Goal: Task Accomplishment & Management: Manage account settings

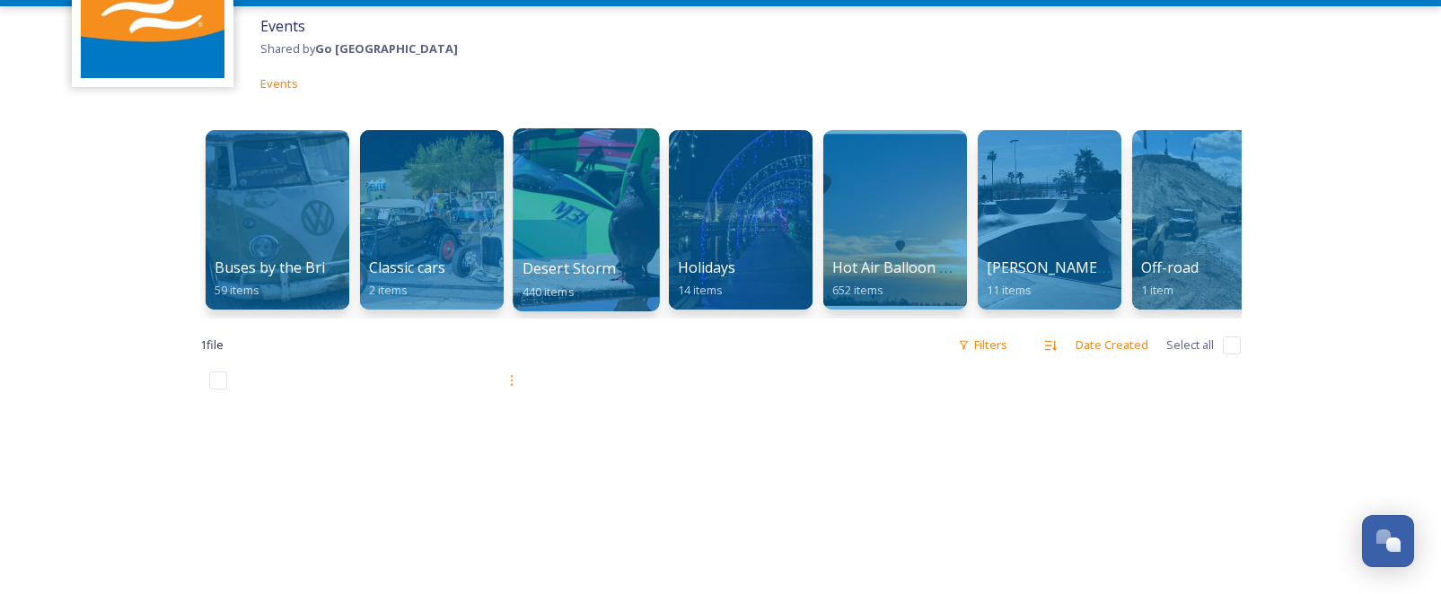
scroll to position [157, 0]
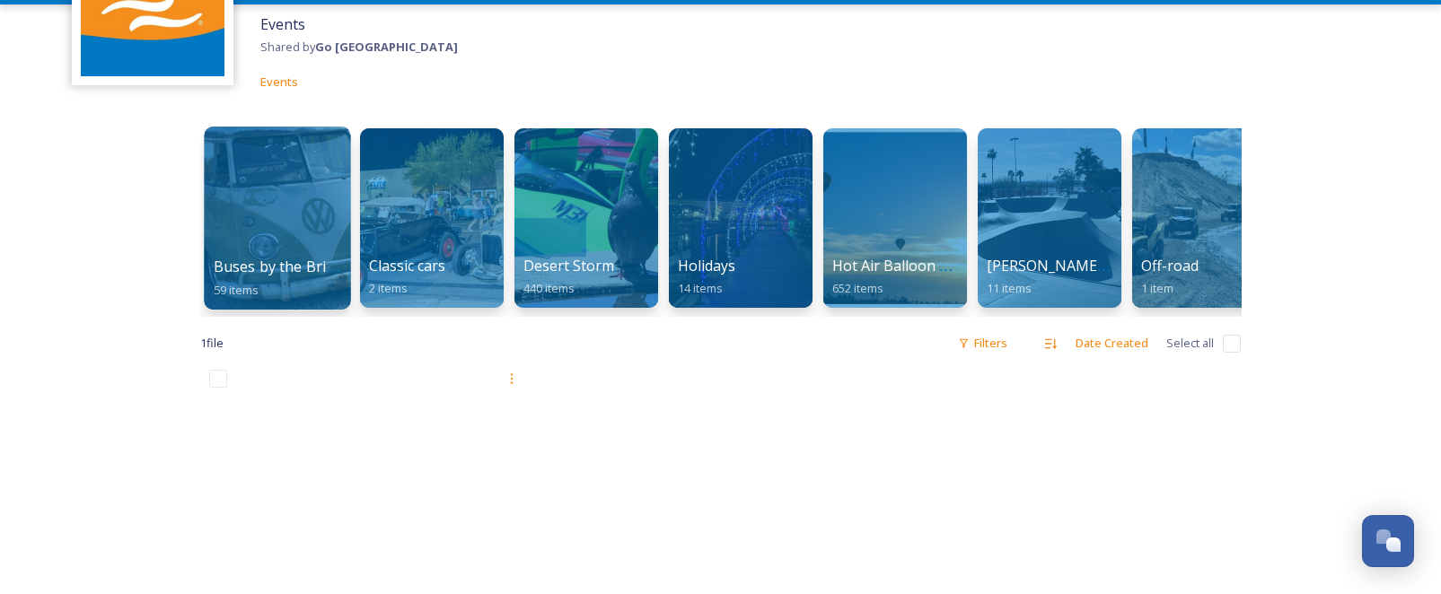
click at [318, 219] on div at bounding box center [277, 218] width 146 height 183
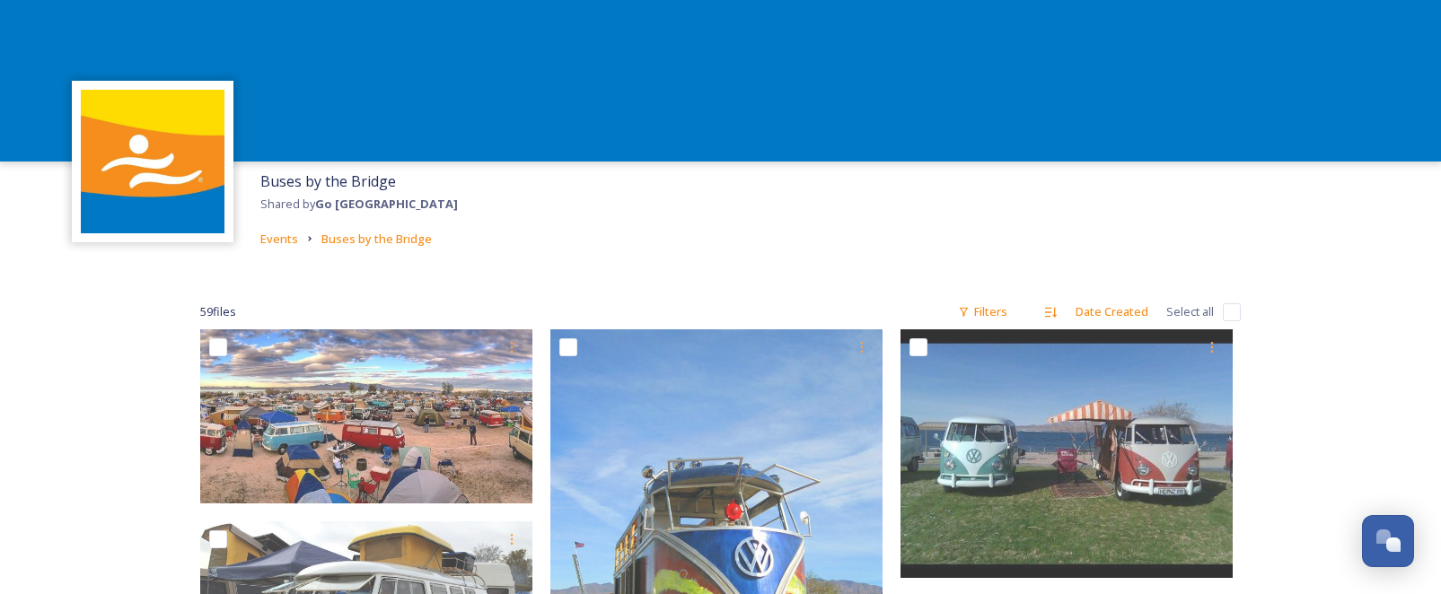
scroll to position [6, 0]
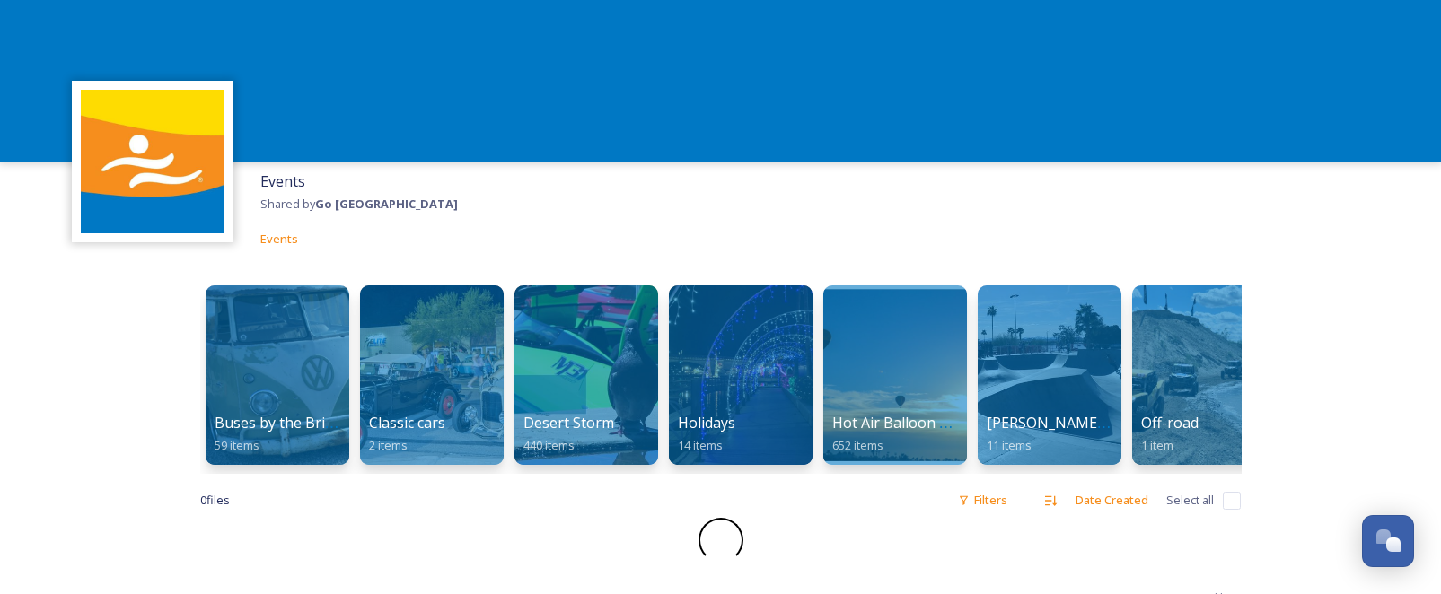
scroll to position [156, 0]
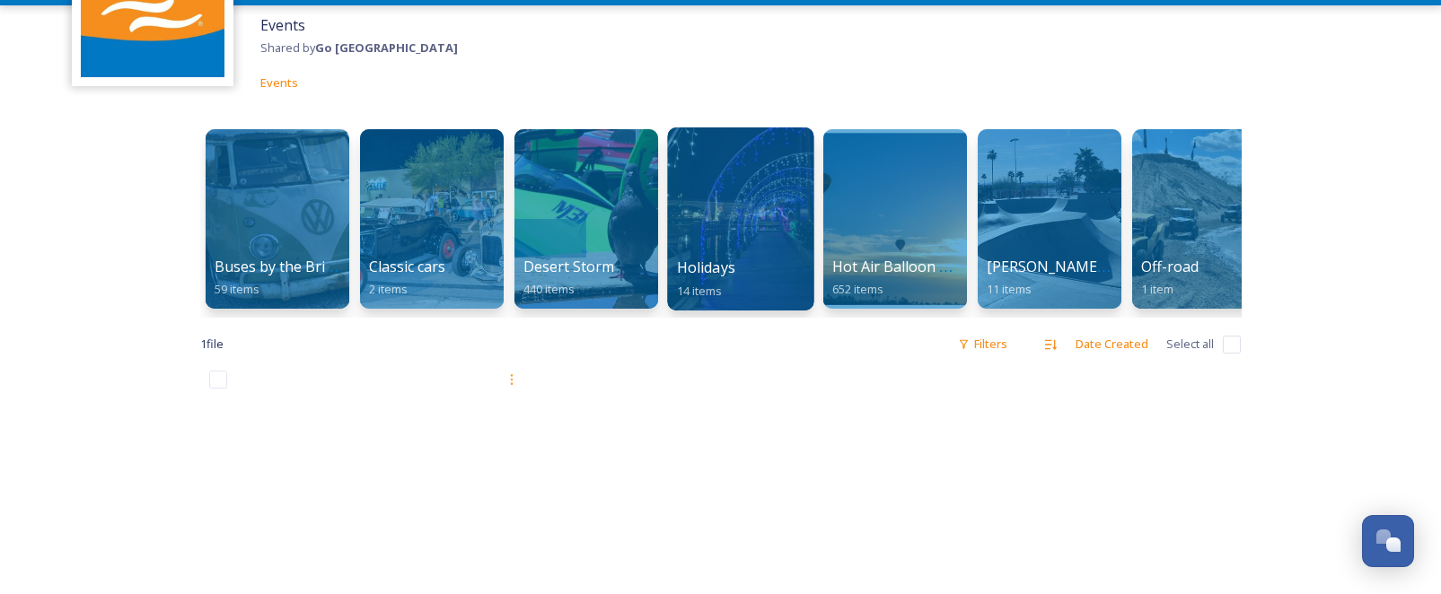
click at [728, 250] on div at bounding box center [740, 218] width 146 height 183
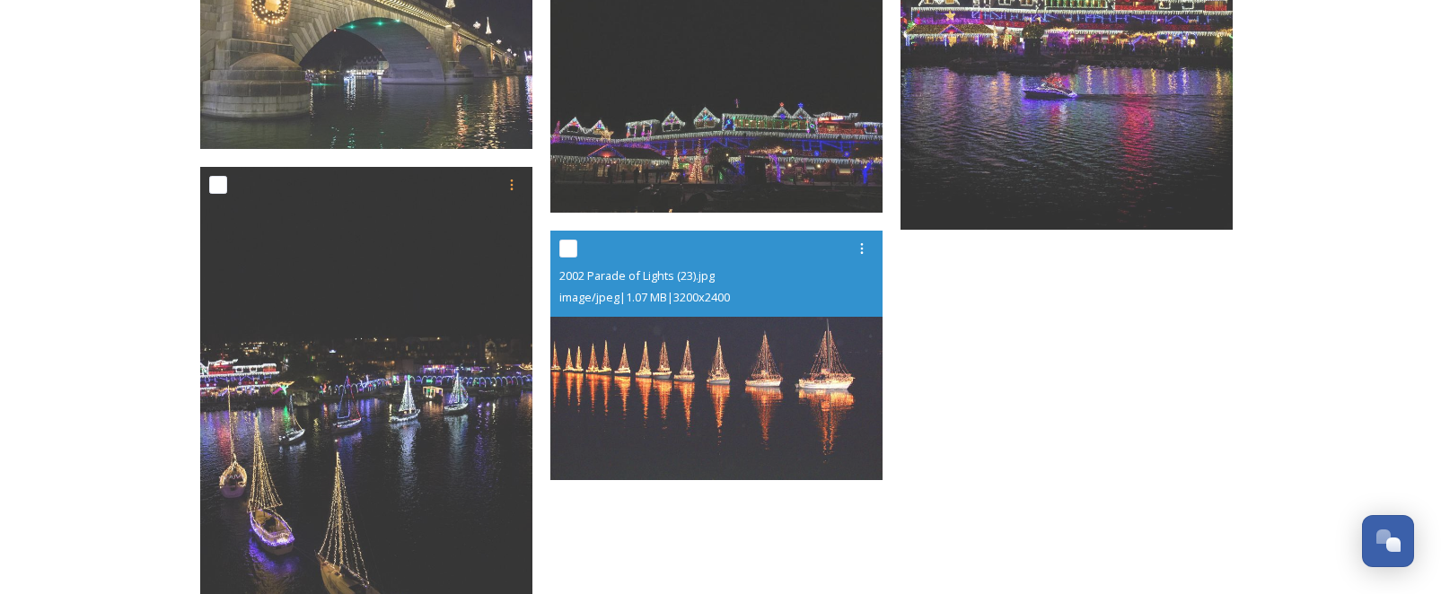
scroll to position [1268, 0]
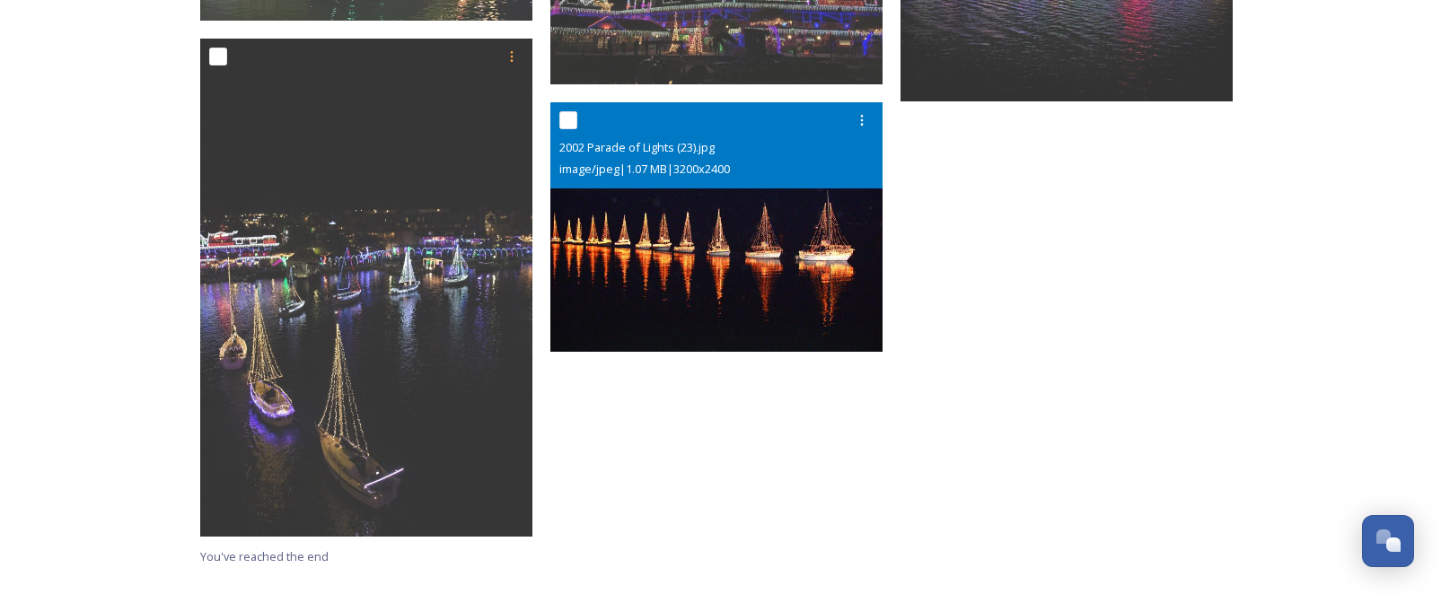
click at [747, 242] on img at bounding box center [716, 227] width 332 height 250
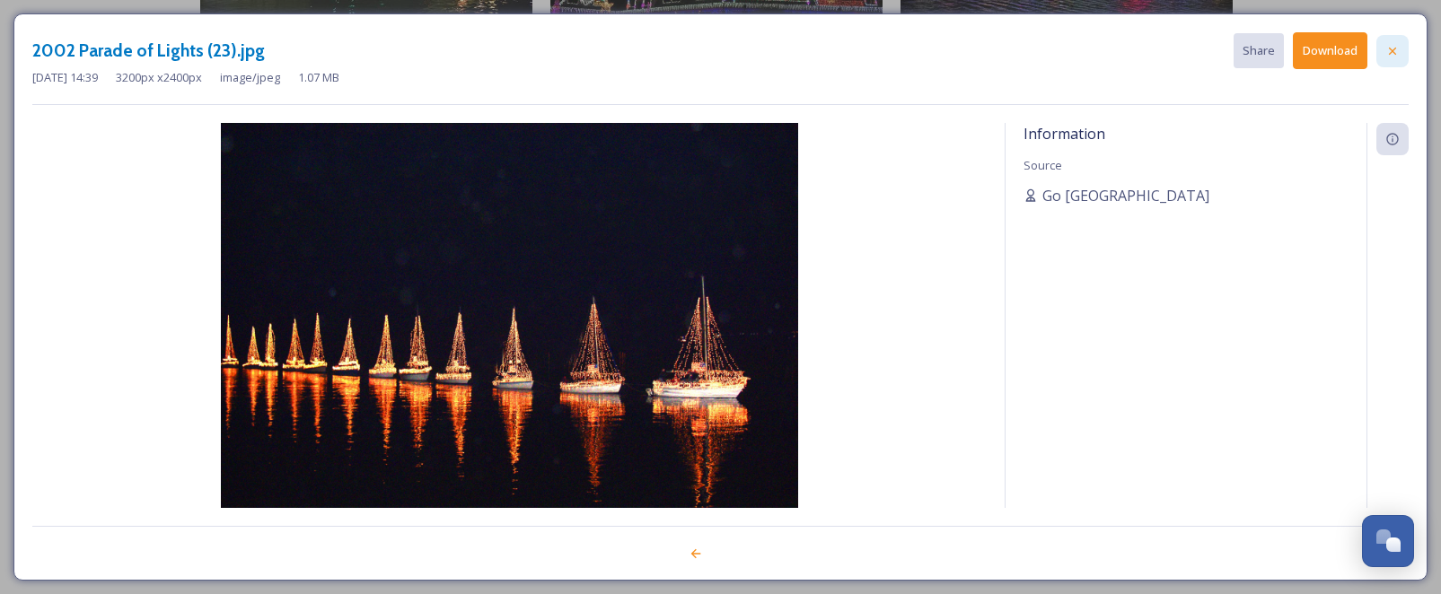
click at [1388, 47] on icon at bounding box center [1392, 51] width 14 height 14
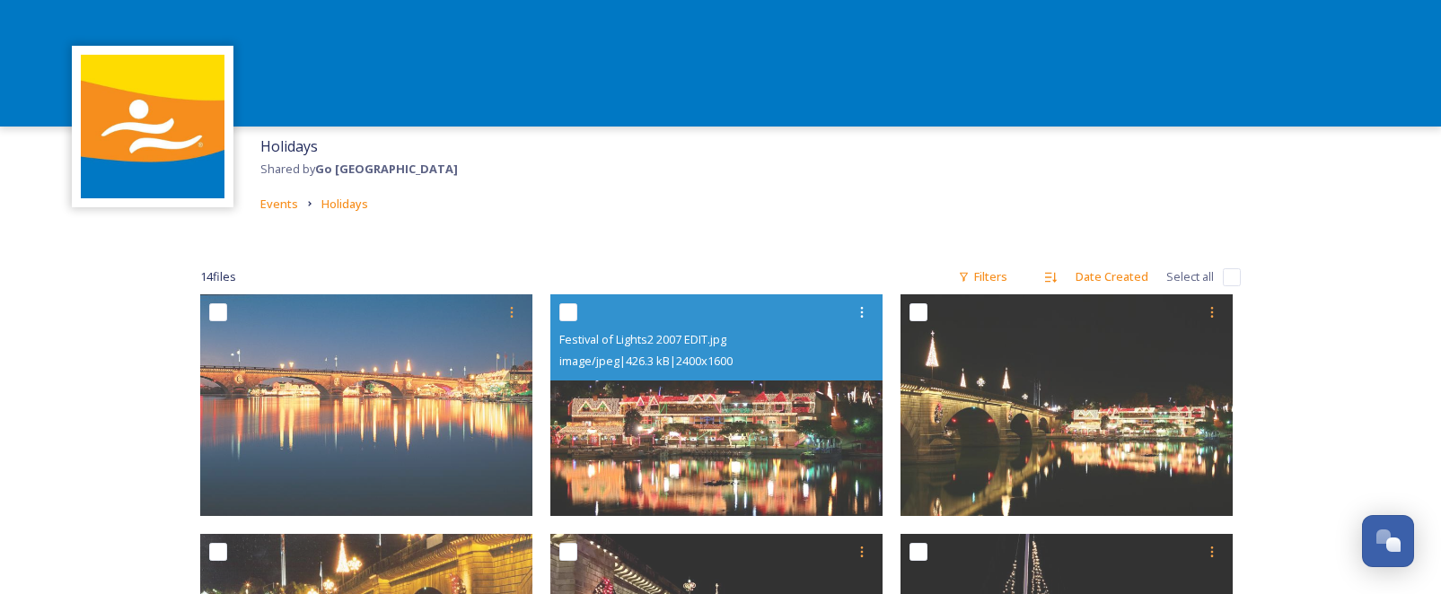
scroll to position [28, 0]
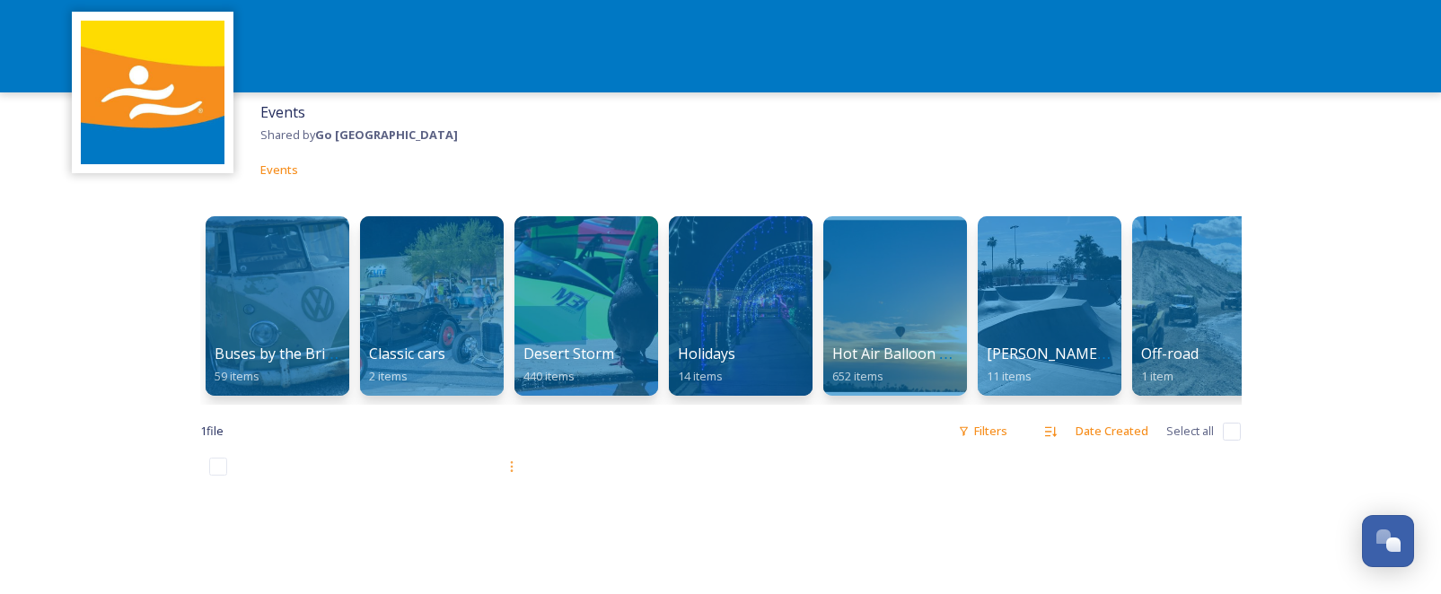
scroll to position [74, 0]
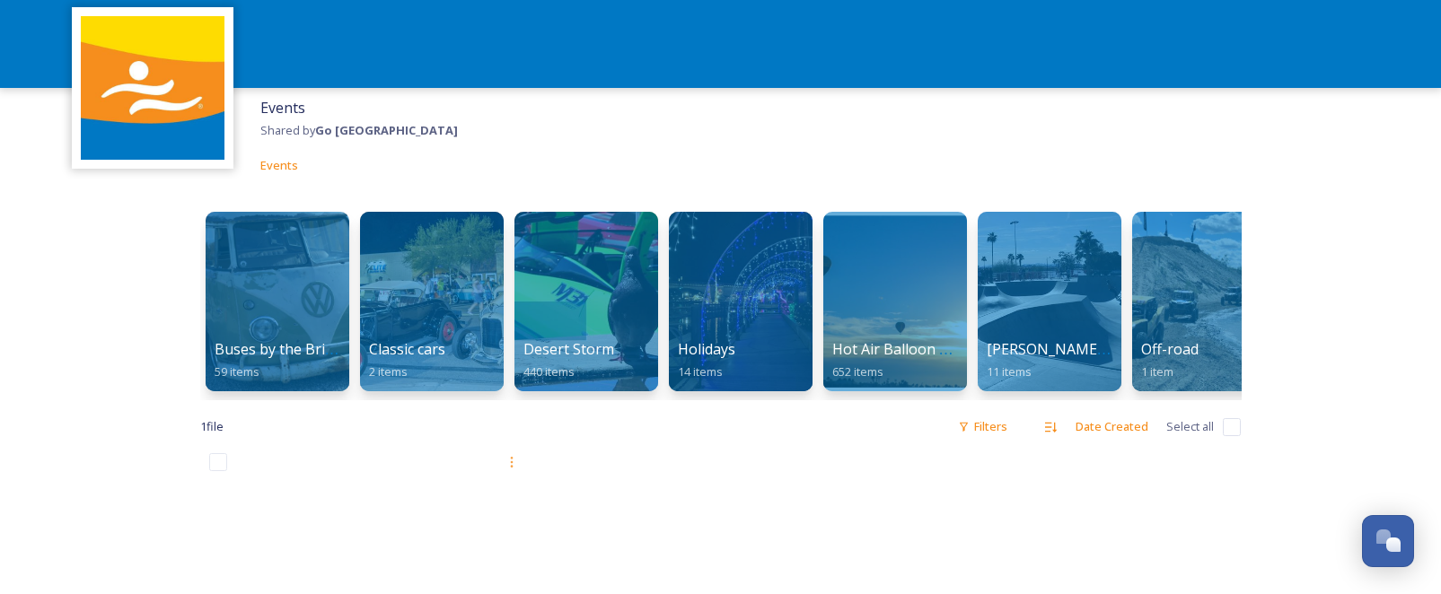
click at [277, 168] on span "Events" at bounding box center [279, 165] width 38 height 16
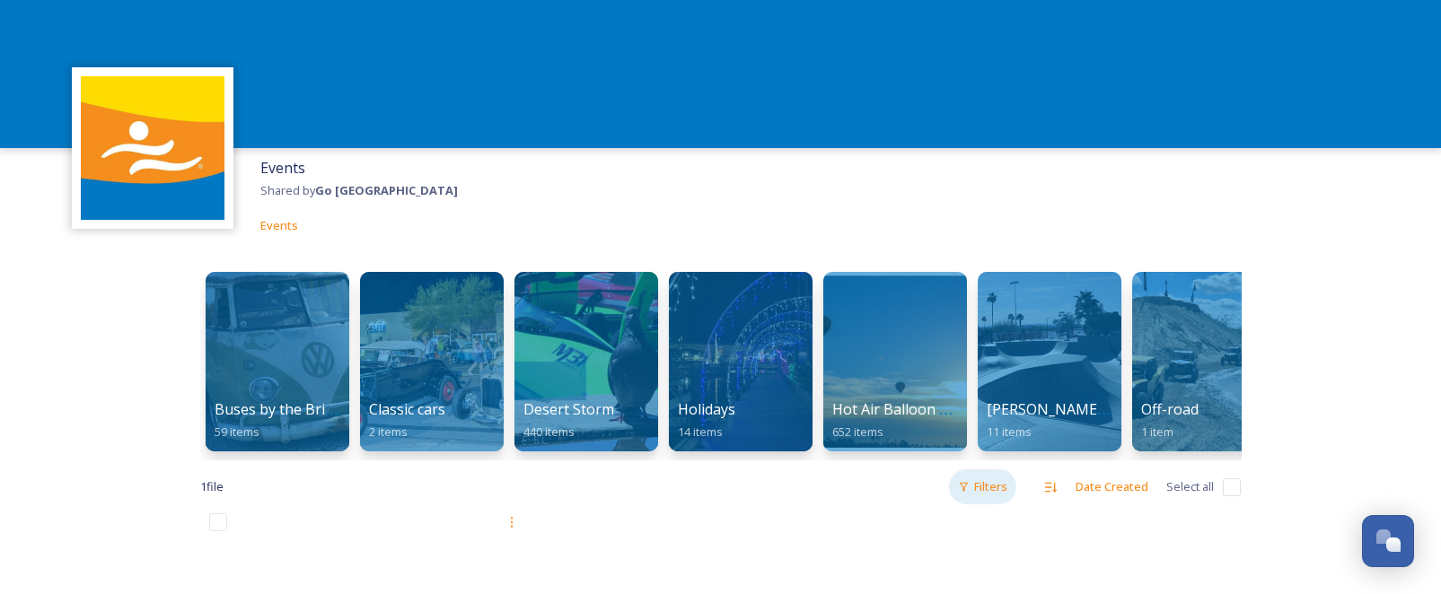
click at [992, 484] on div "Filters" at bounding box center [982, 486] width 67 height 35
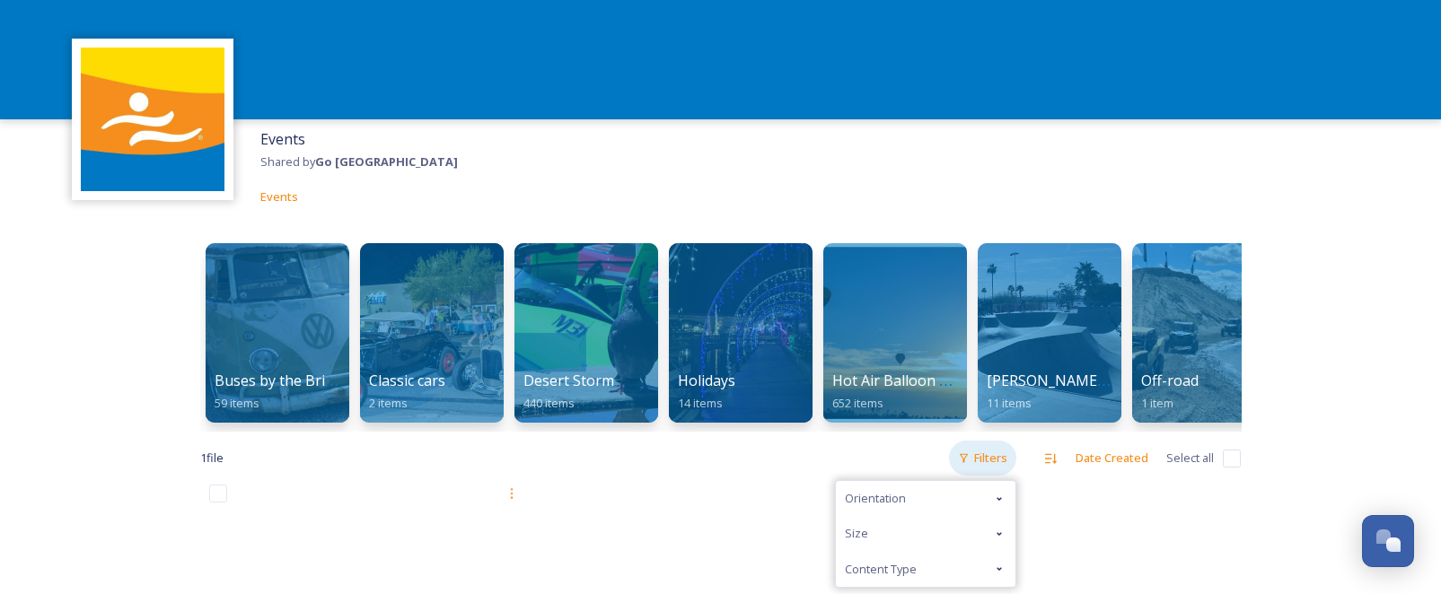
scroll to position [47, 0]
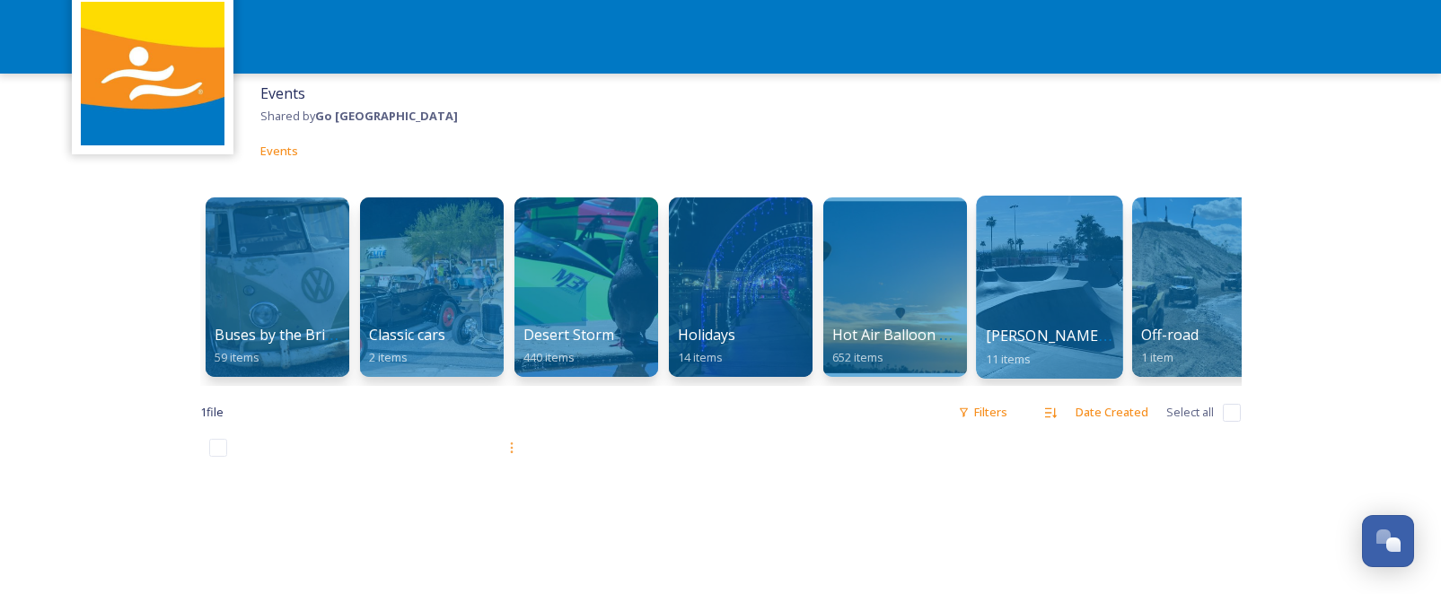
scroll to position [0, 0]
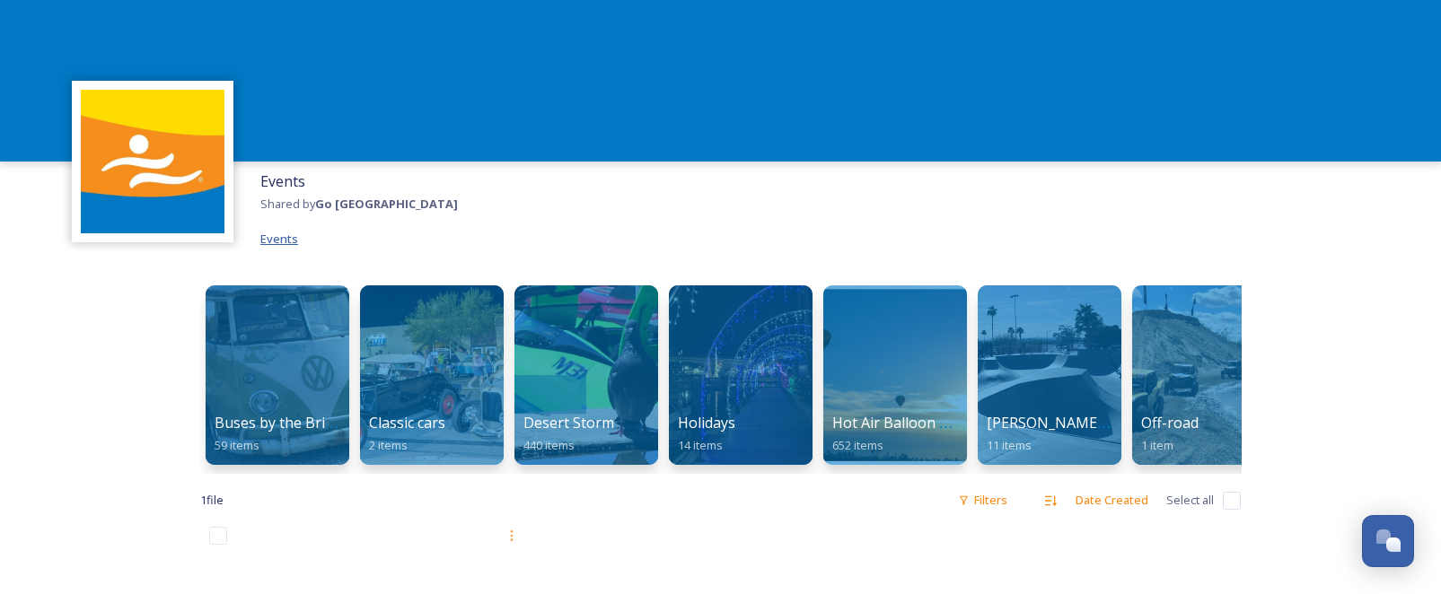
click at [280, 240] on span "Events" at bounding box center [279, 239] width 38 height 16
click at [281, 235] on span "Events" at bounding box center [279, 239] width 38 height 16
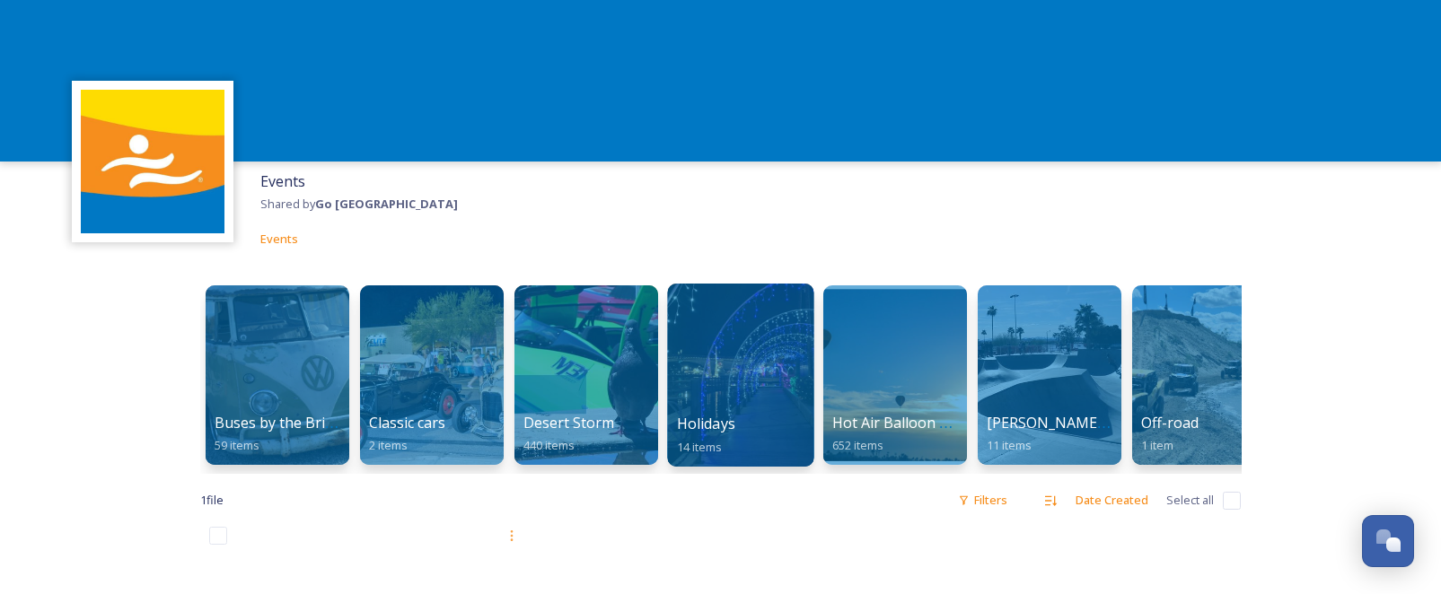
click at [756, 394] on div at bounding box center [740, 375] width 146 height 183
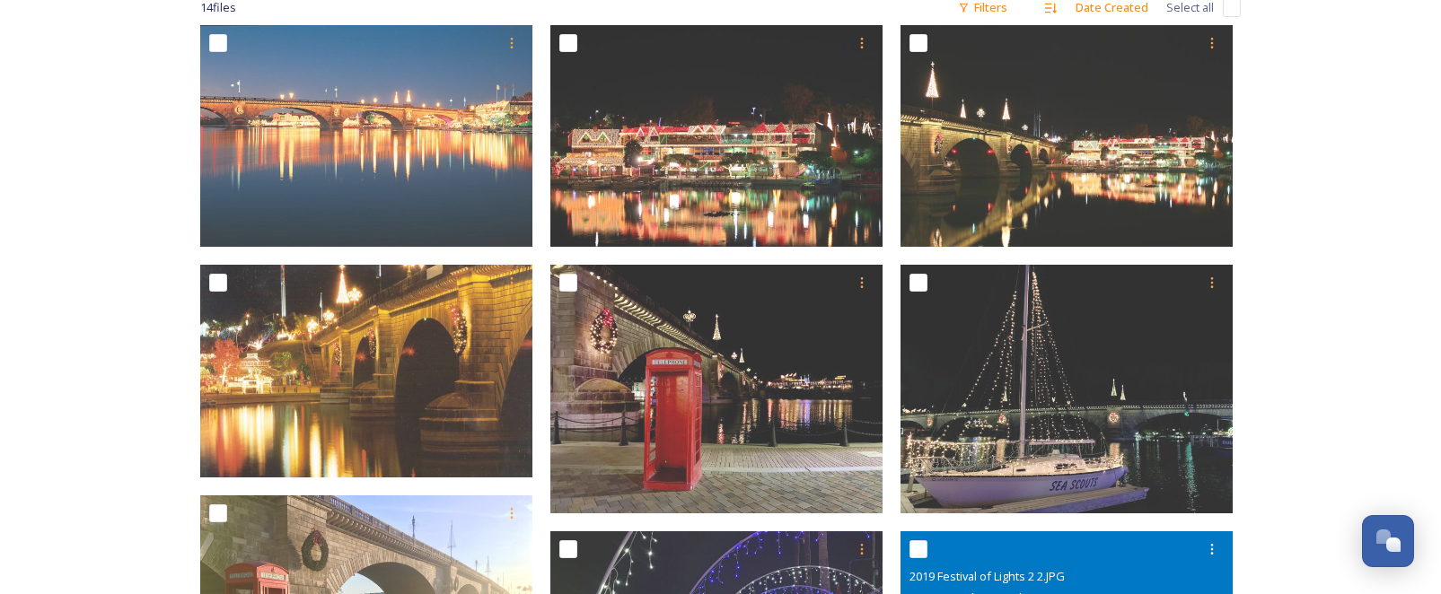
scroll to position [306, 0]
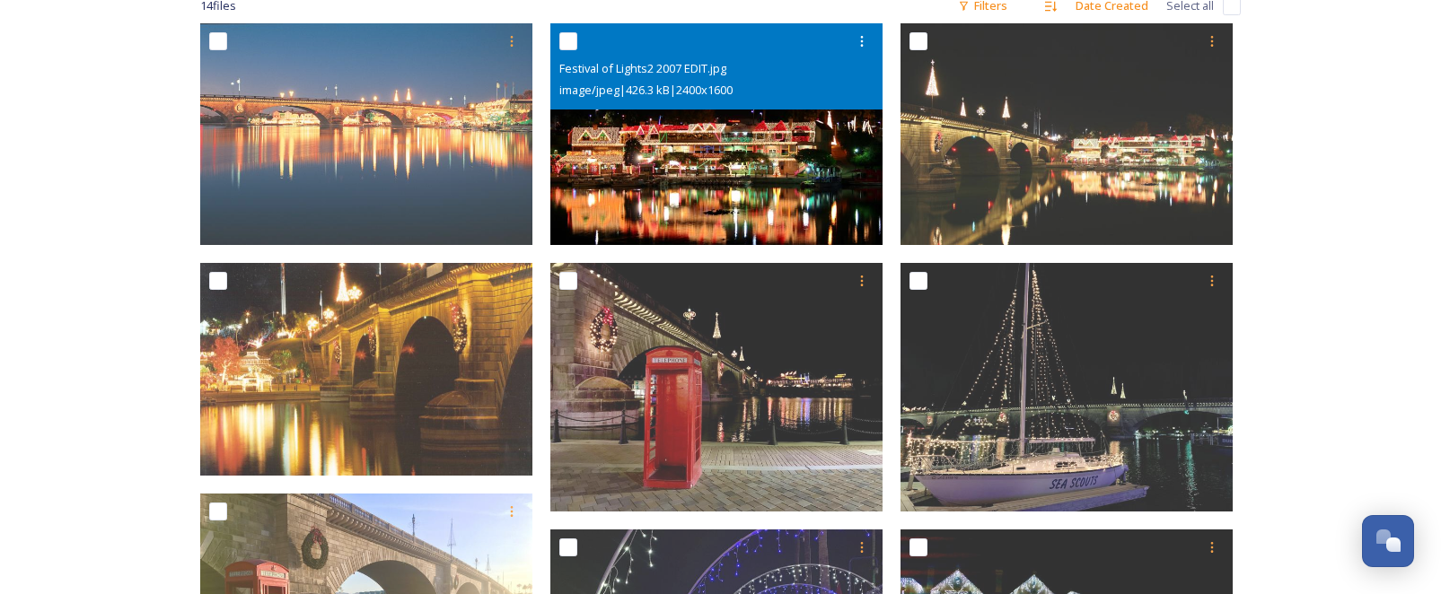
click at [719, 144] on img at bounding box center [716, 134] width 332 height 222
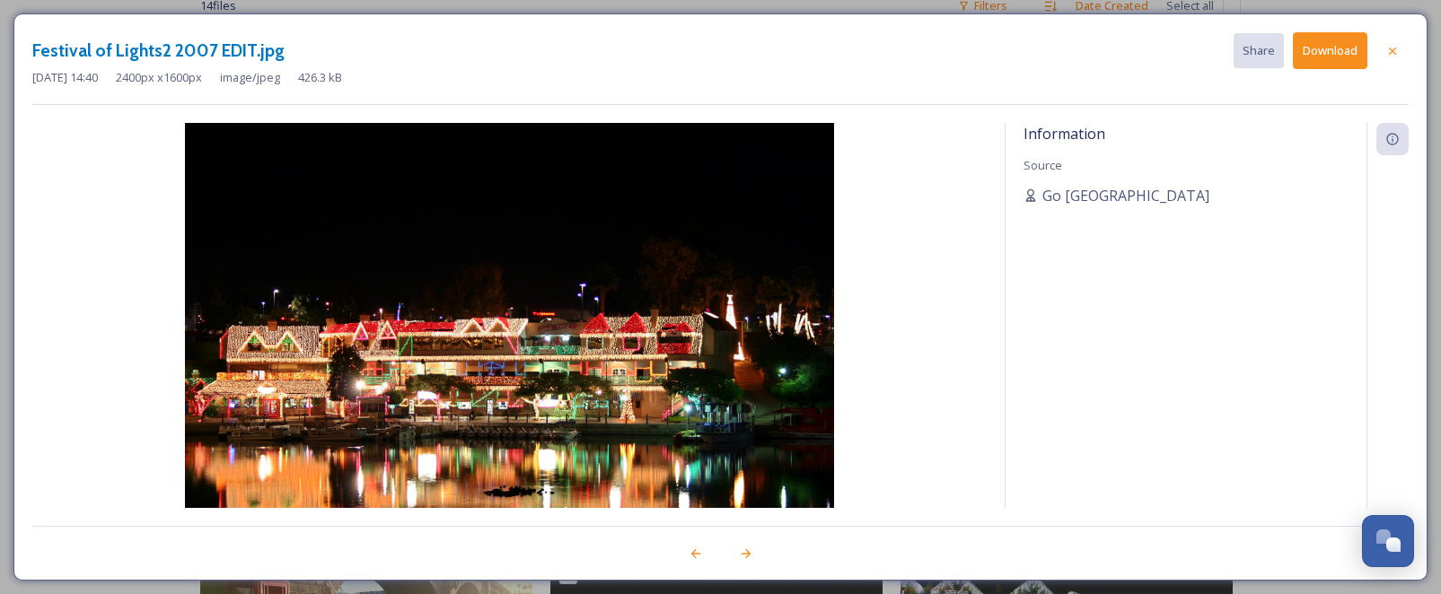
click at [1396, 47] on icon at bounding box center [1392, 51] width 14 height 14
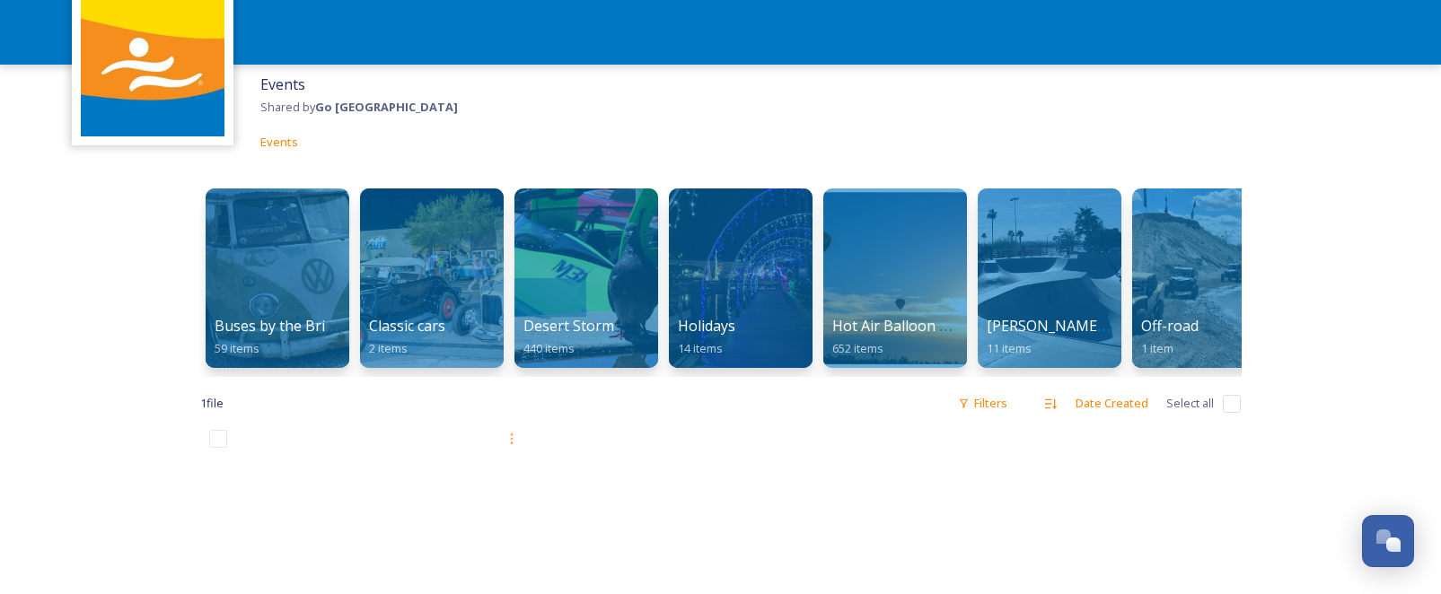
scroll to position [96, 0]
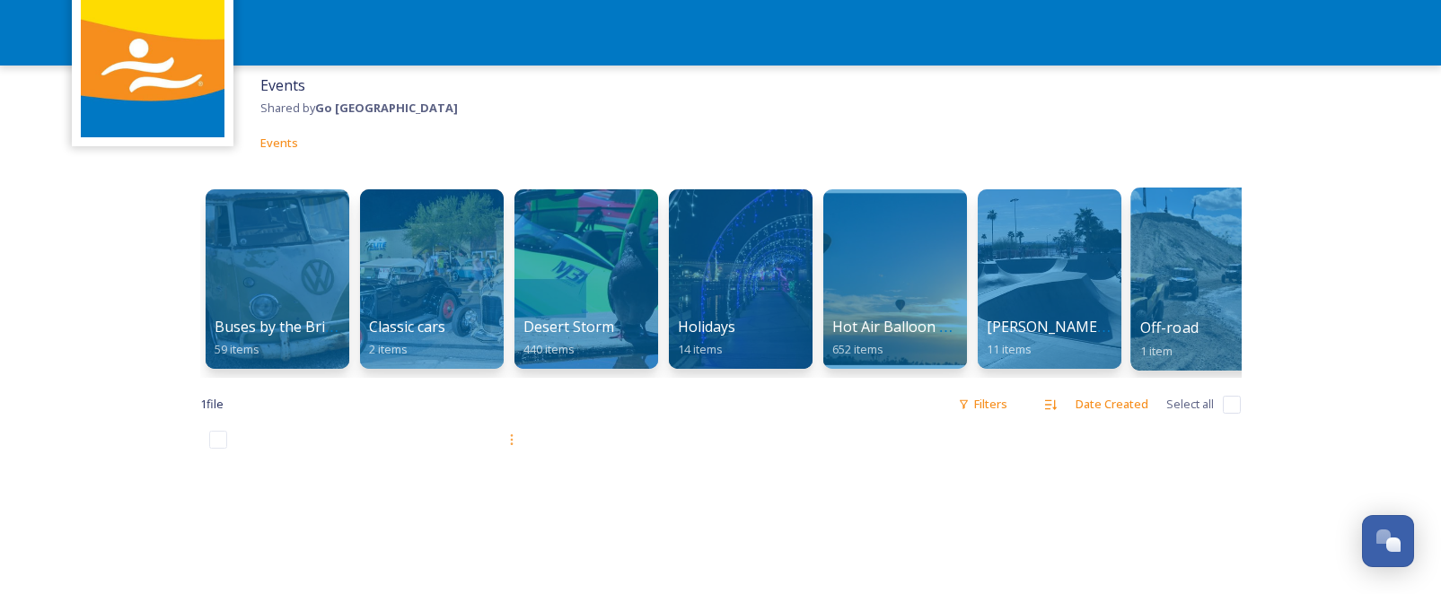
click at [1185, 293] on div at bounding box center [1203, 279] width 146 height 183
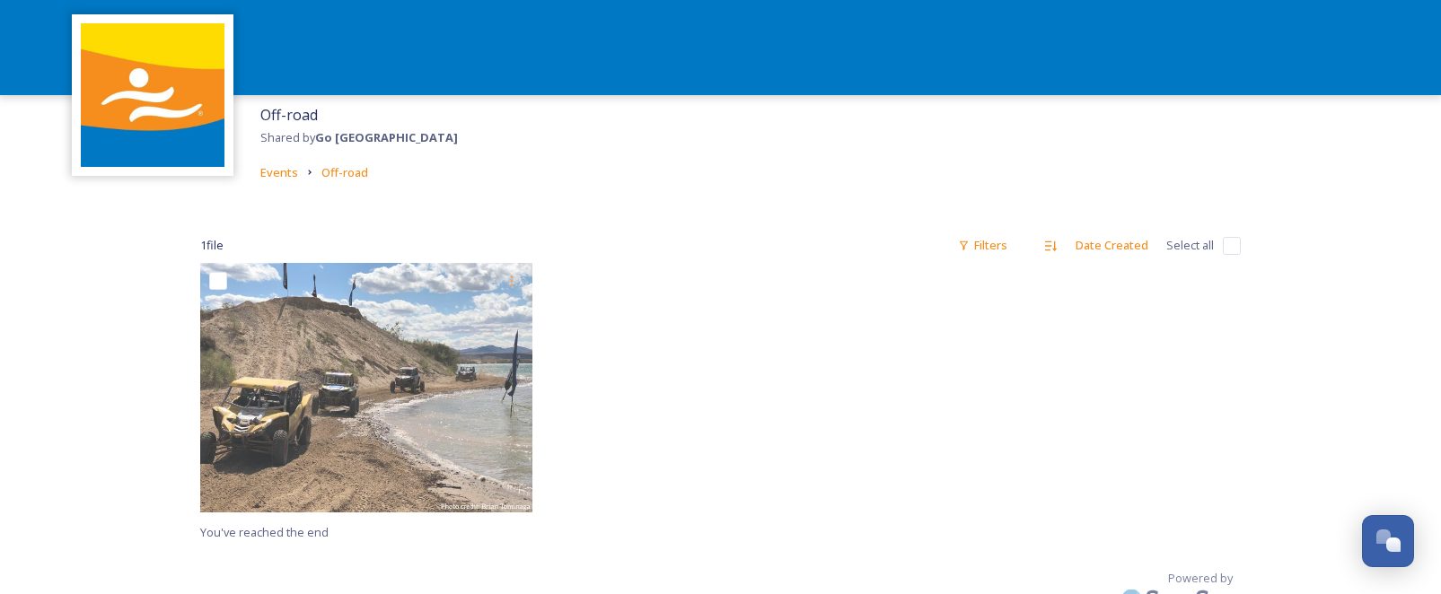
scroll to position [110, 0]
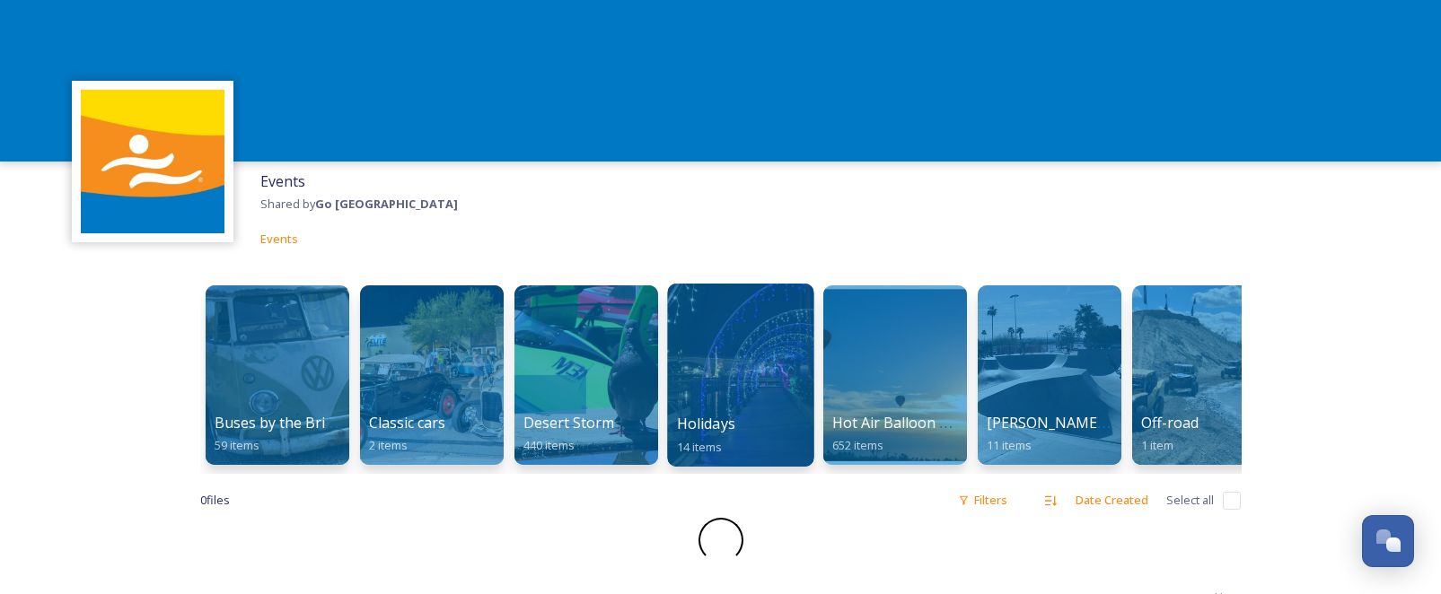
scroll to position [63, 0]
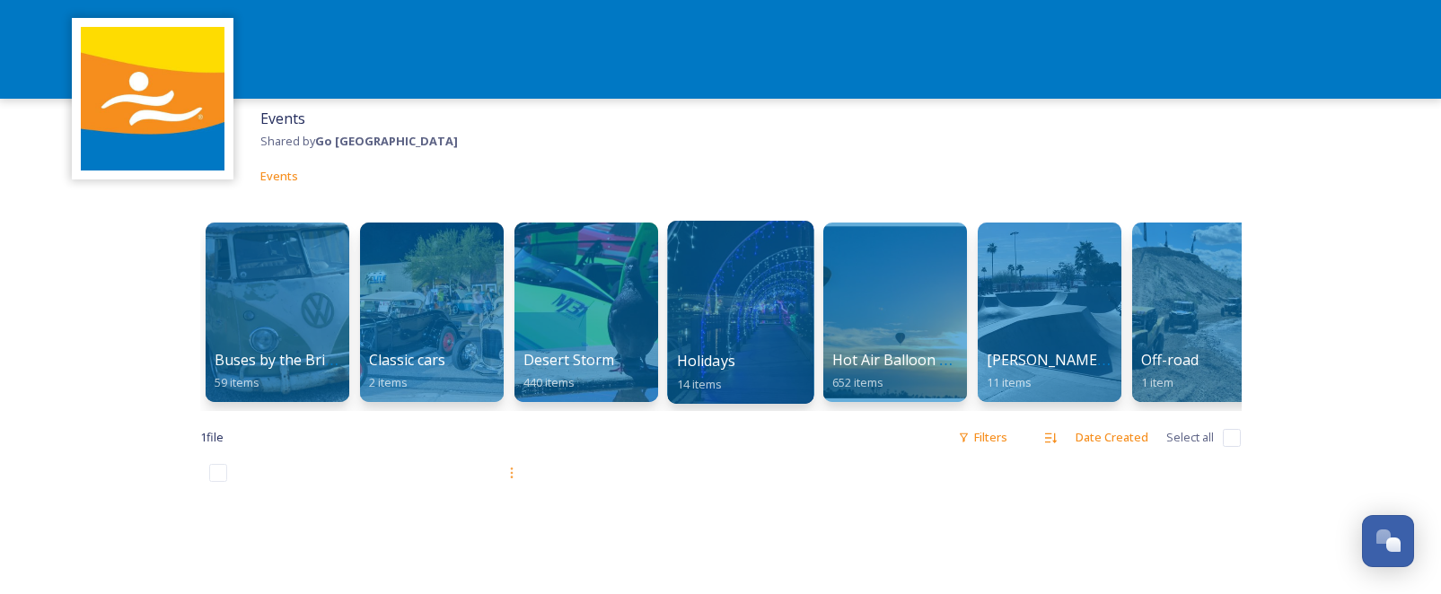
click at [744, 306] on div at bounding box center [740, 312] width 146 height 183
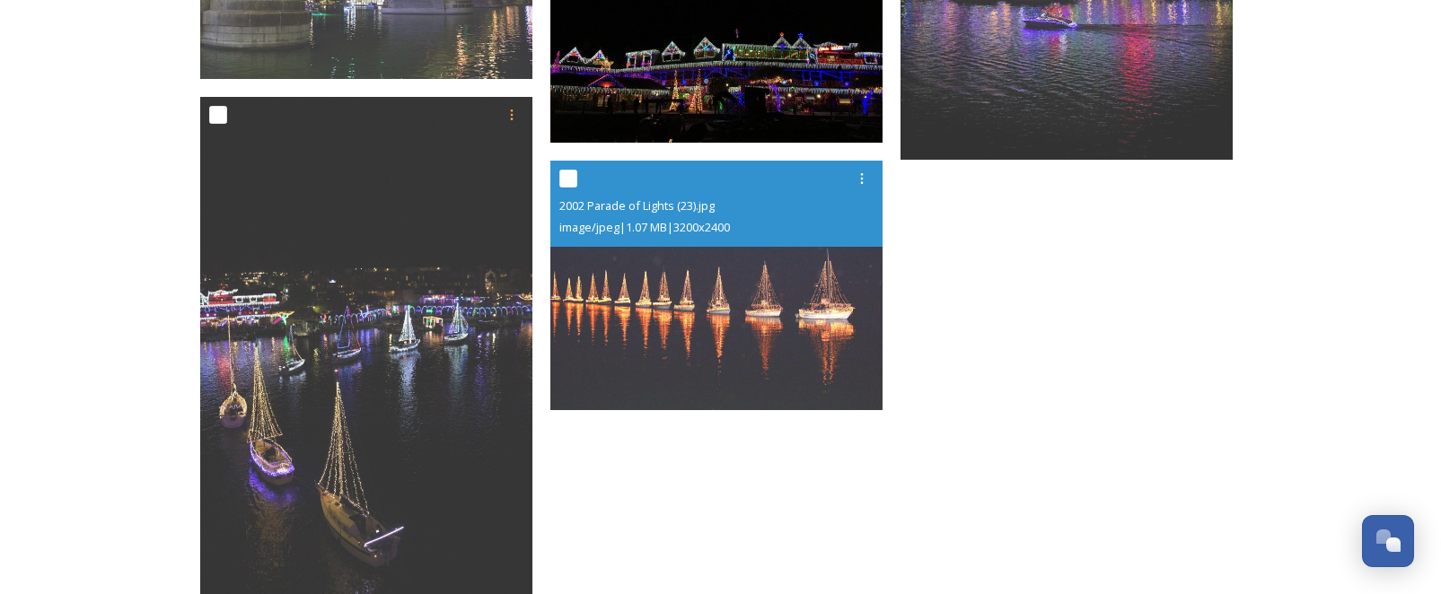
scroll to position [1211, 0]
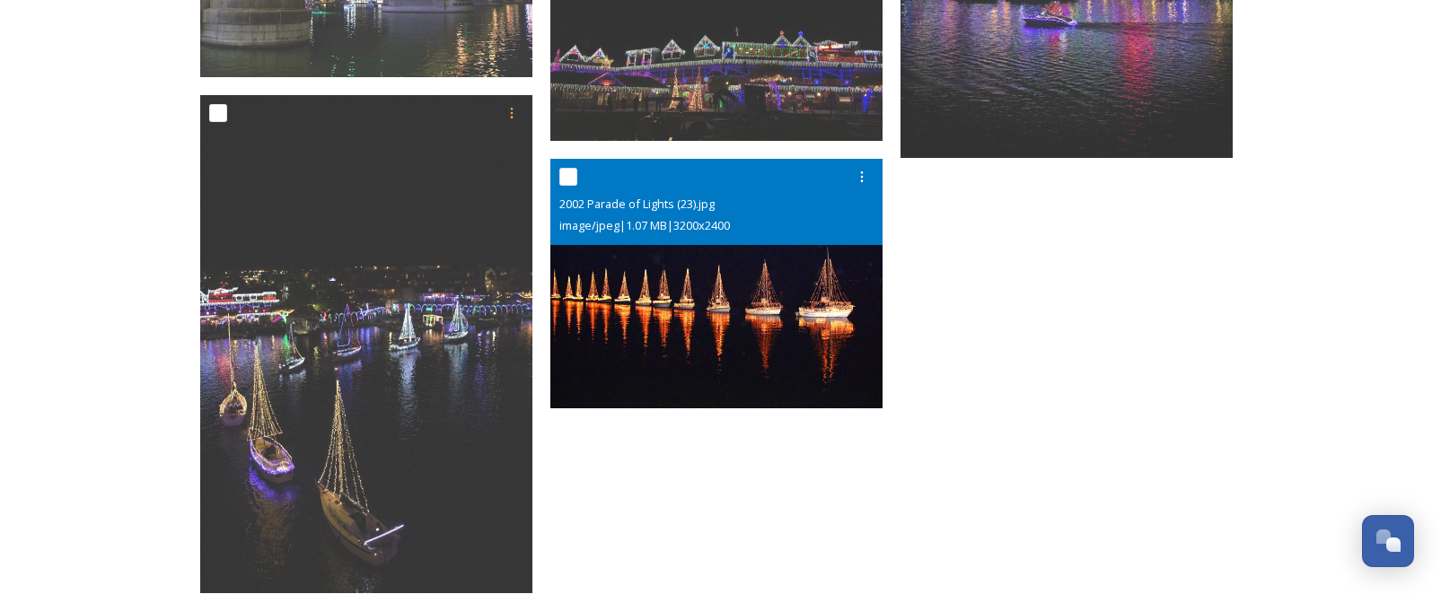
click at [697, 301] on img at bounding box center [716, 284] width 332 height 250
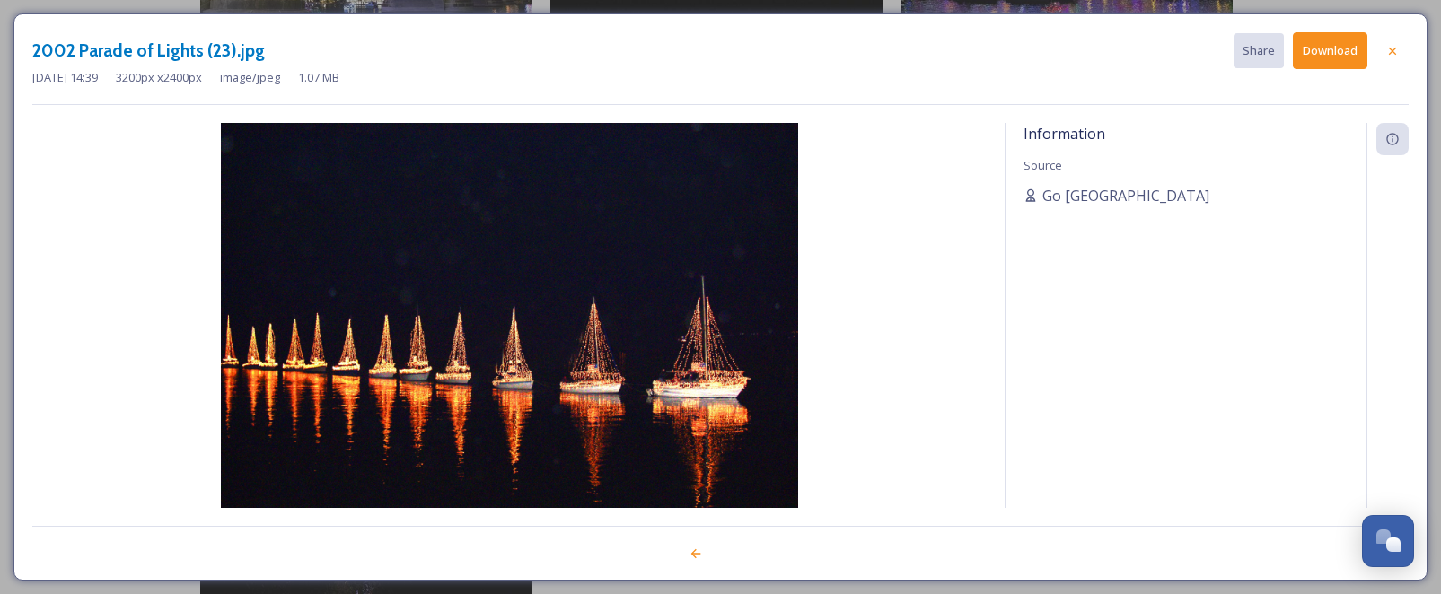
click at [1389, 47] on icon at bounding box center [1392, 51] width 14 height 14
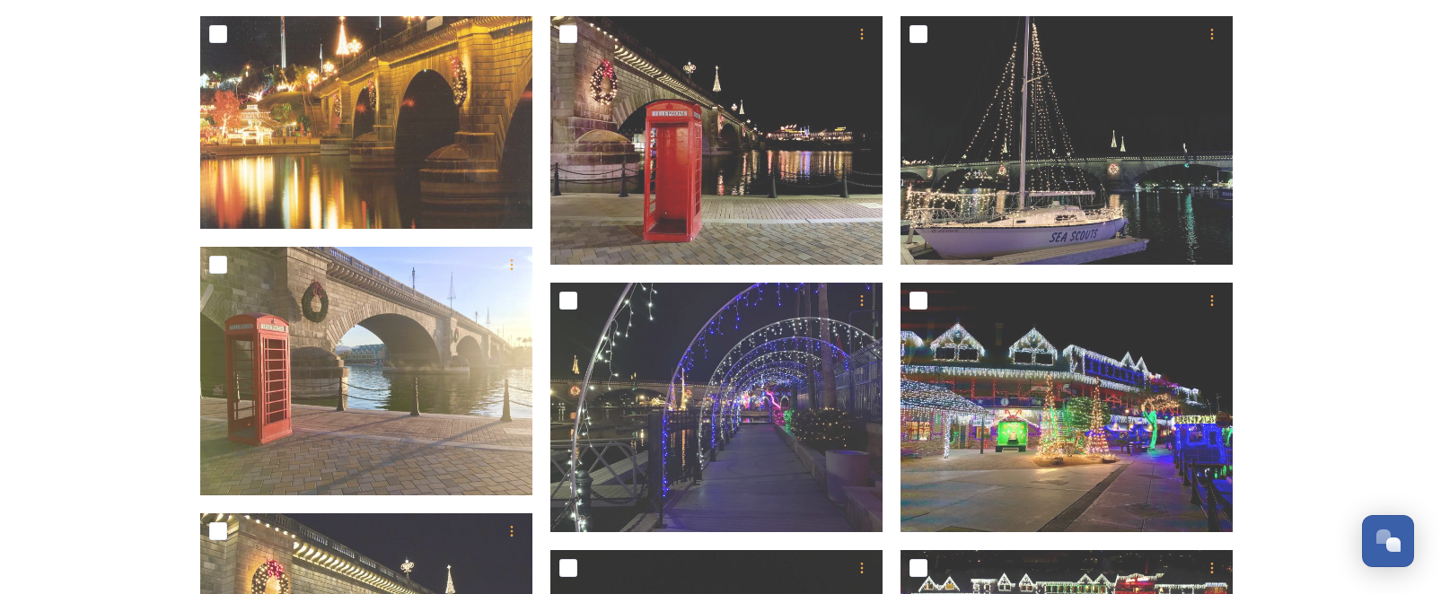
scroll to position [552, 0]
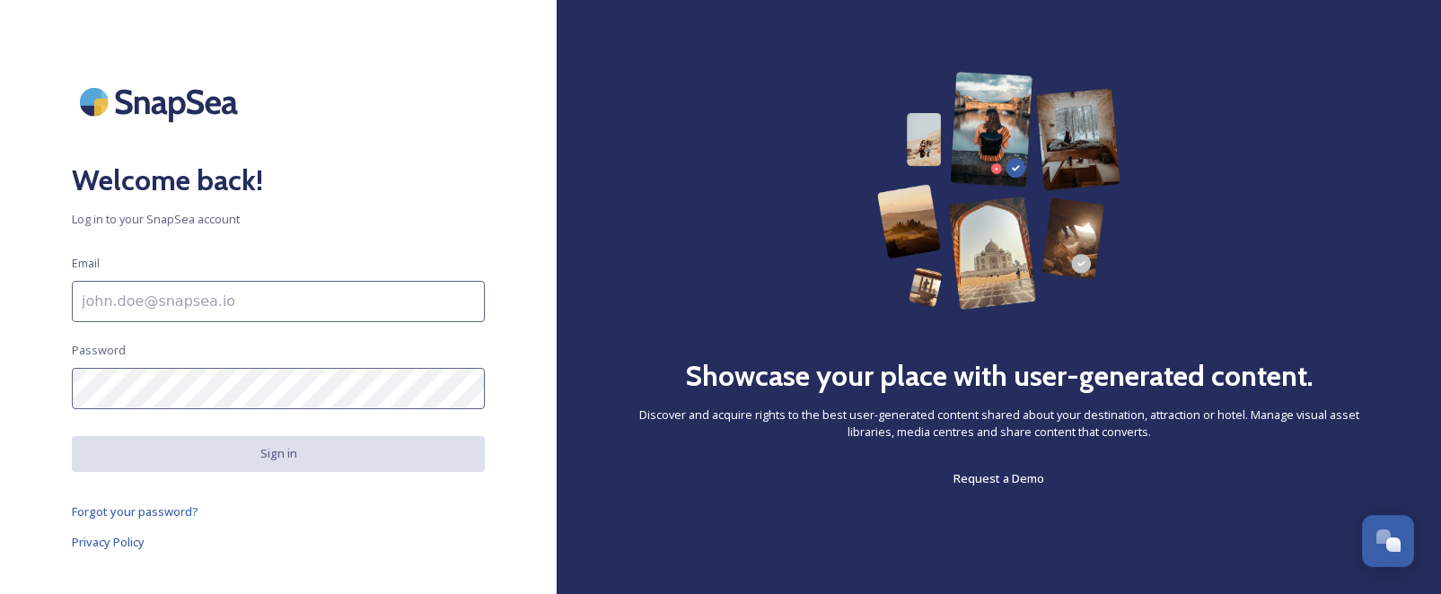
click at [276, 305] on input at bounding box center [278, 301] width 413 height 41
type input "[PERSON_NAME][EMAIL_ADDRESS][DOMAIN_NAME]"
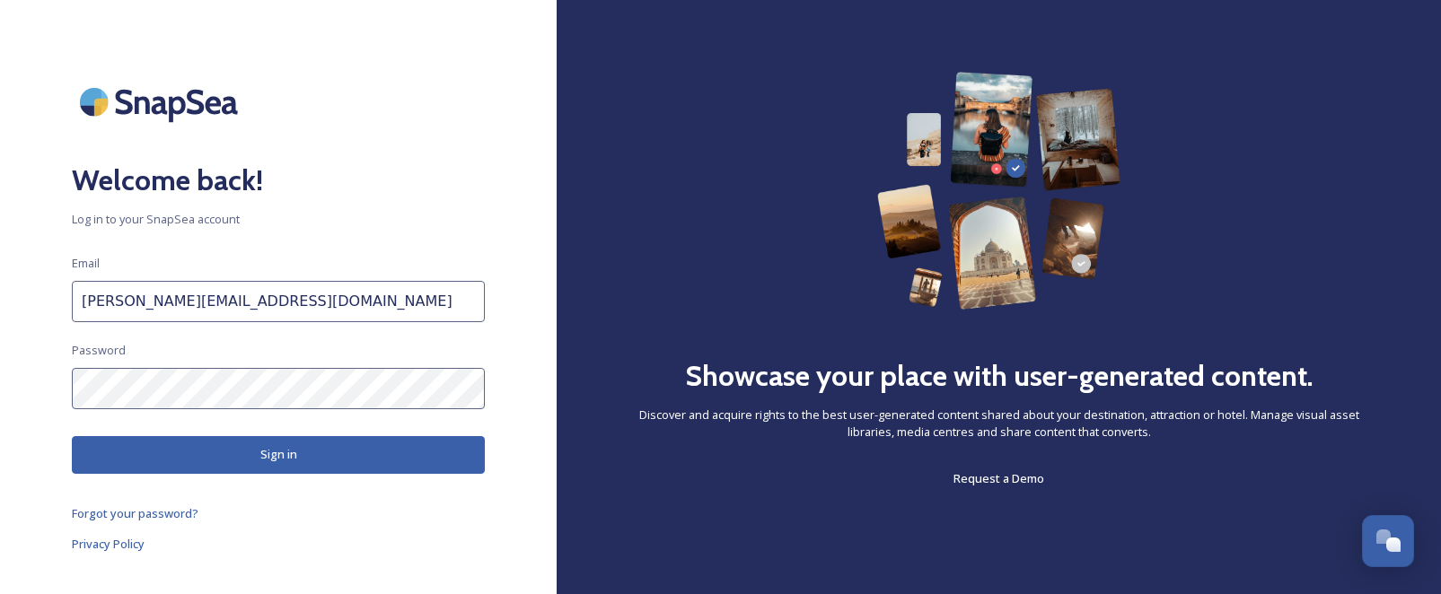
click at [260, 452] on button "Sign in" at bounding box center [278, 454] width 413 height 37
click at [49, 386] on div "Welcome back! Log in to your SnapSea account Email sarah@golakehavasu.com Passw…" at bounding box center [278, 297] width 557 height 451
click at [26, 451] on div "Welcome back! Log in to your SnapSea account Email sarah@golakehavasu.com Passw…" at bounding box center [278, 297] width 557 height 451
click at [158, 513] on span "Forgot your password?" at bounding box center [135, 515] width 127 height 16
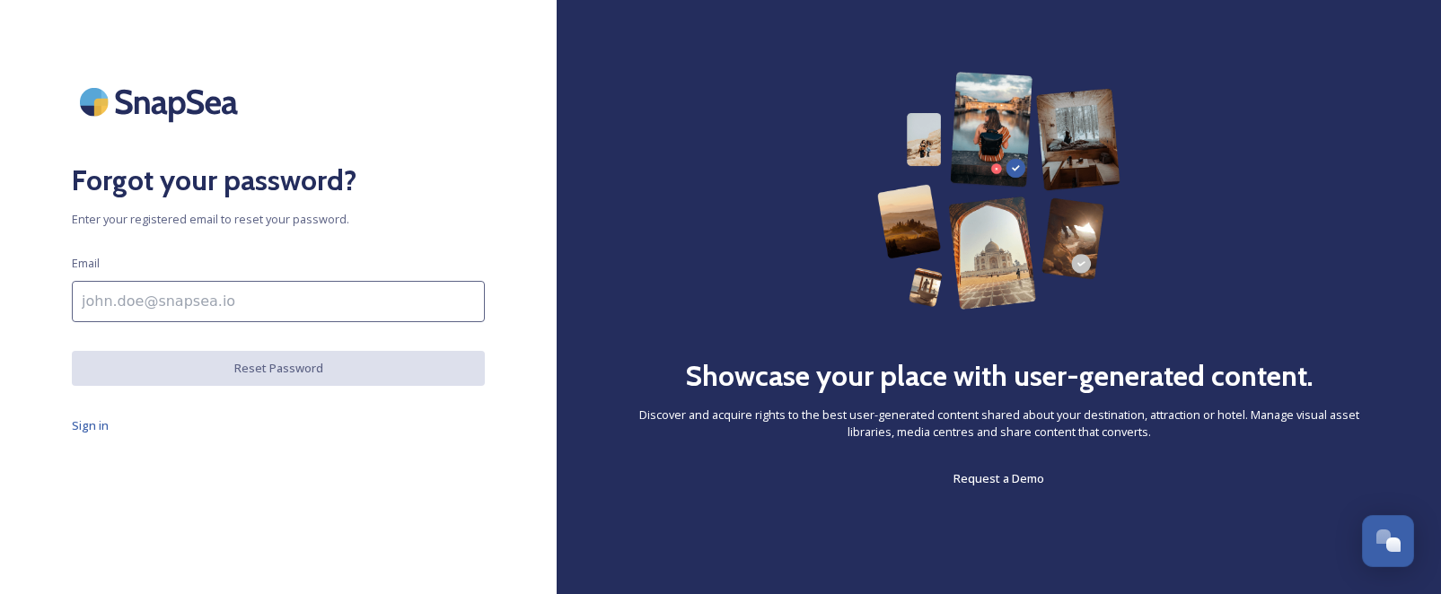
click at [167, 310] on input at bounding box center [278, 301] width 413 height 41
type input "sarah@golakehavasu.com"
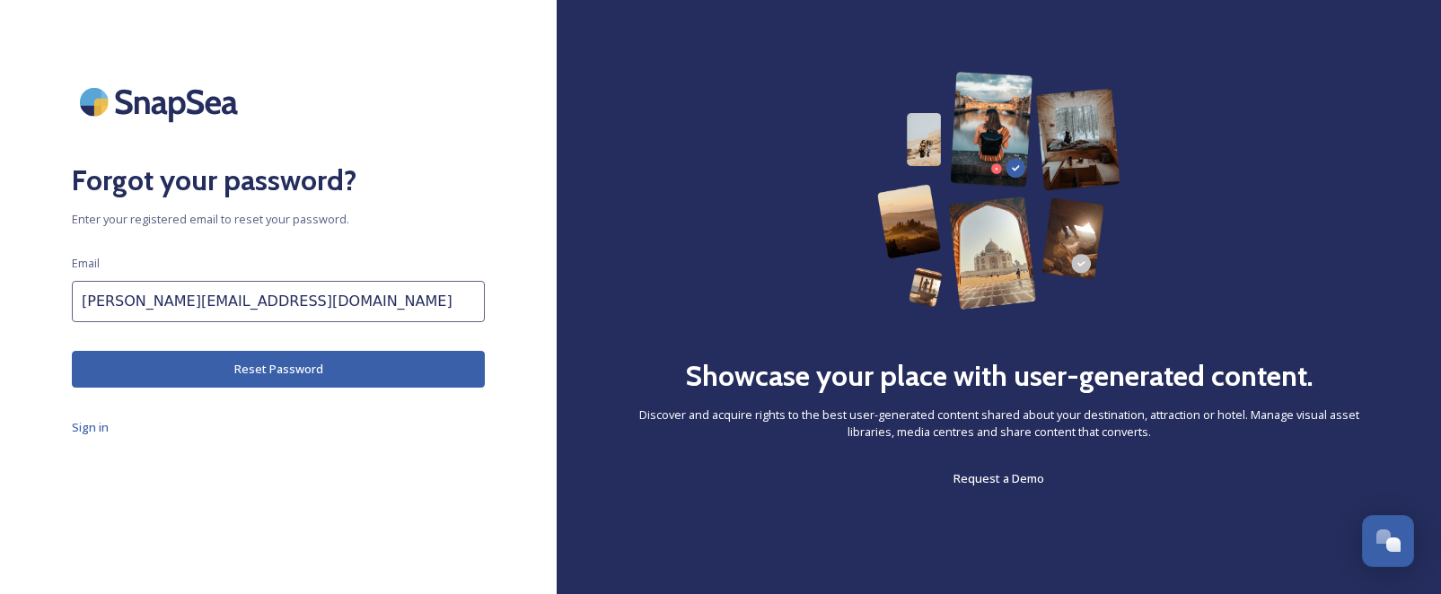
click at [263, 372] on button "Reset Password" at bounding box center [278, 369] width 413 height 37
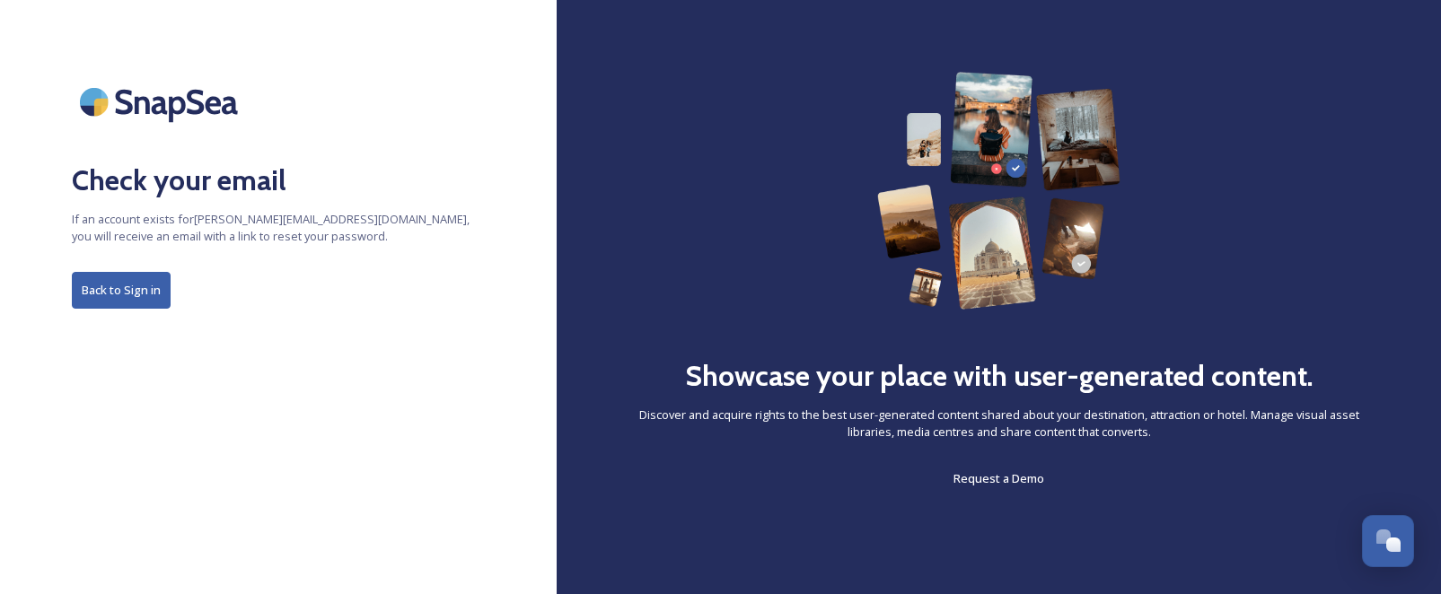
click at [101, 285] on button "Back to Sign in" at bounding box center [121, 290] width 99 height 37
